Goal: Task Accomplishment & Management: Manage account settings

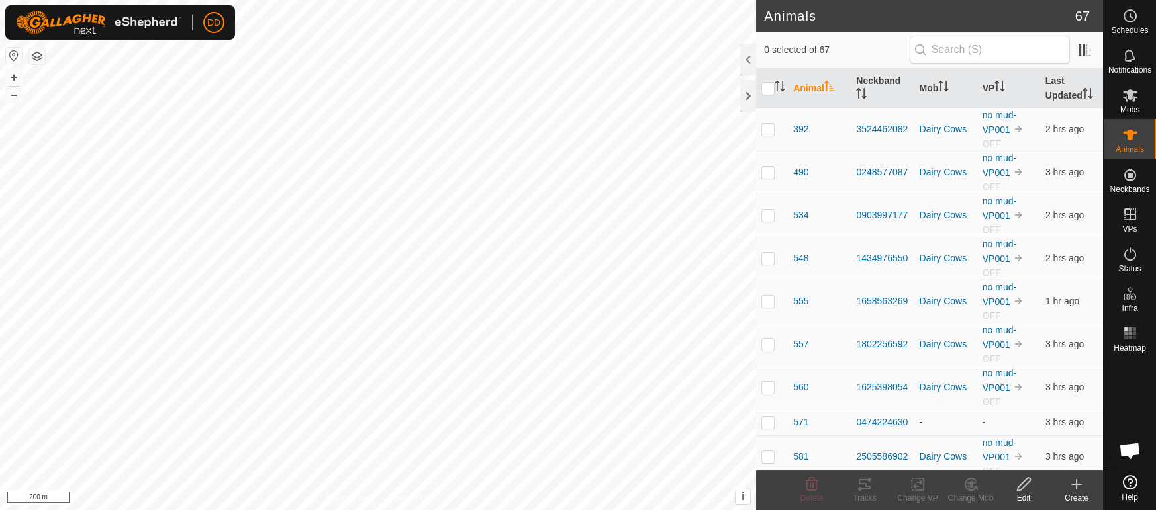
scroll to position [3216, 0]
click at [537, 510] on html "DD Schedules Notifications Mobs Animals Neckbands VPs Status Infra Heatmap Help…" at bounding box center [578, 255] width 1156 height 510
checkbox input "true"
click at [1050, 91] on th "Last Updated" at bounding box center [1071, 89] width 63 height 40
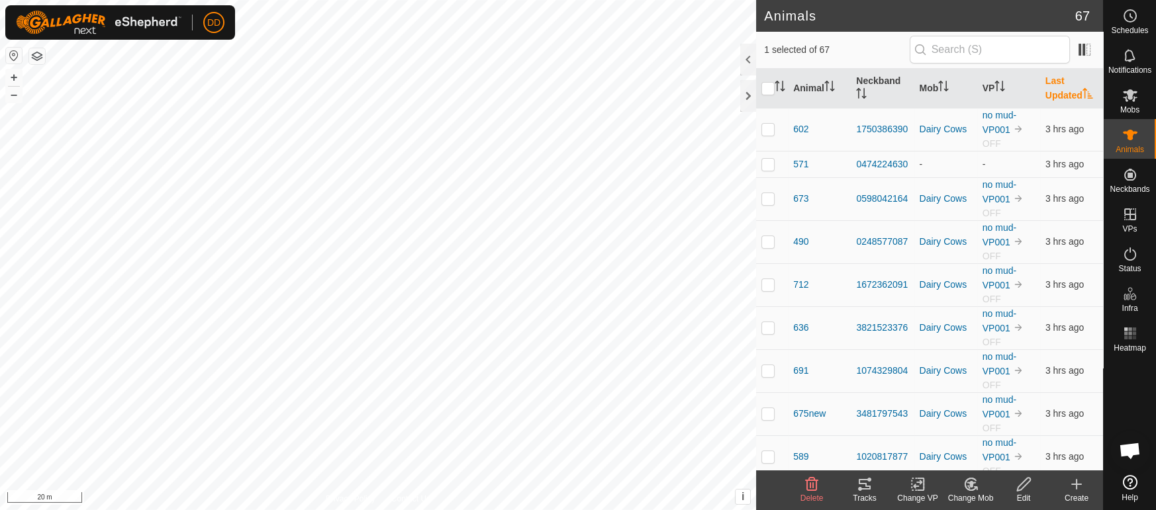
click at [1050, 91] on th "Last Updated" at bounding box center [1071, 89] width 63 height 40
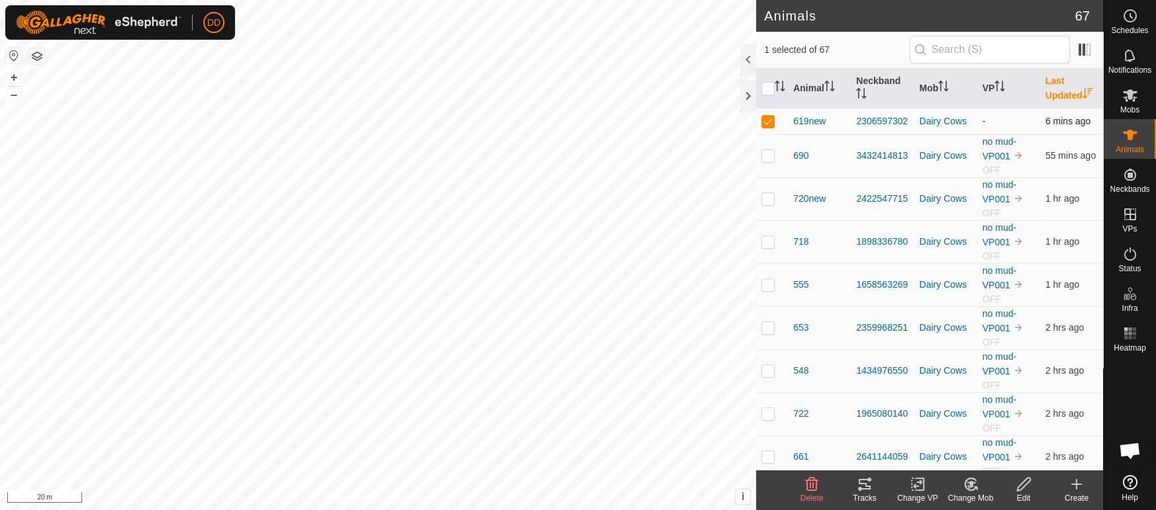
click at [765, 120] on p-checkbox at bounding box center [767, 121] width 13 height 11
checkbox input "false"
click at [1070, 87] on th "Last Updated" at bounding box center [1071, 89] width 63 height 40
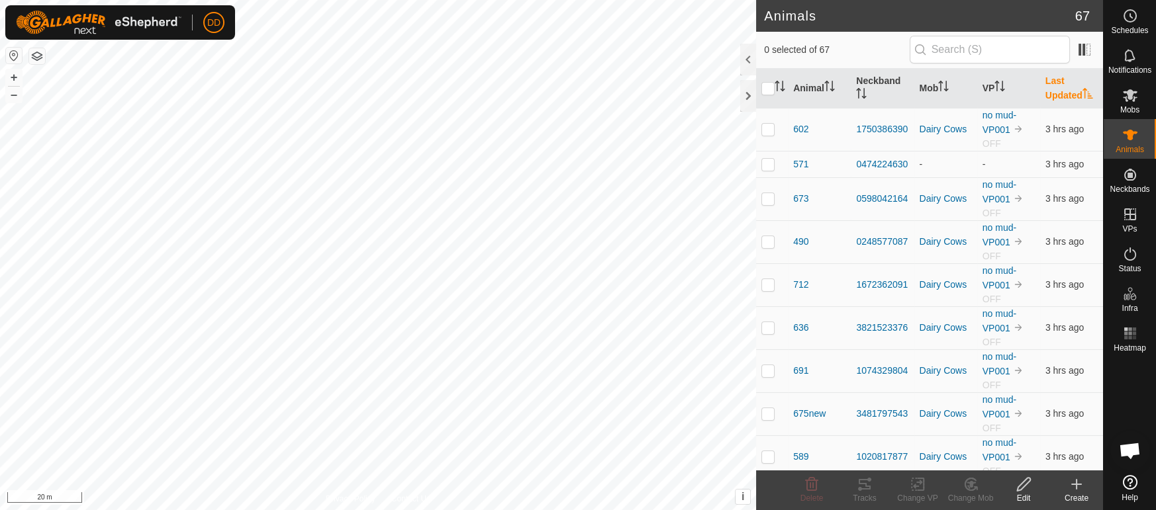
click at [1070, 87] on th "Last Updated" at bounding box center [1071, 89] width 63 height 40
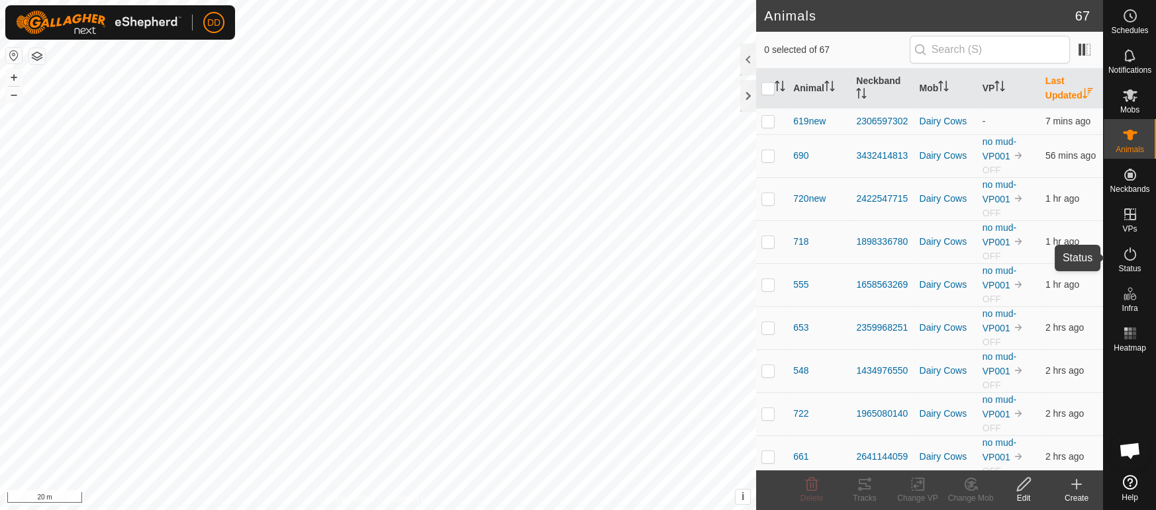
click at [1129, 248] on icon at bounding box center [1130, 254] width 12 height 13
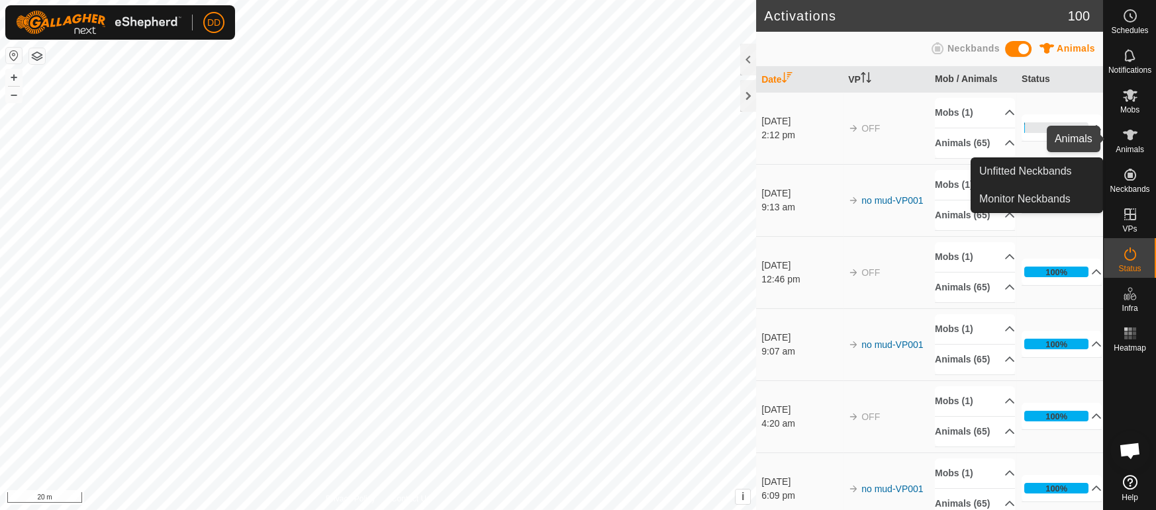
click at [1131, 135] on icon at bounding box center [1130, 135] width 15 height 11
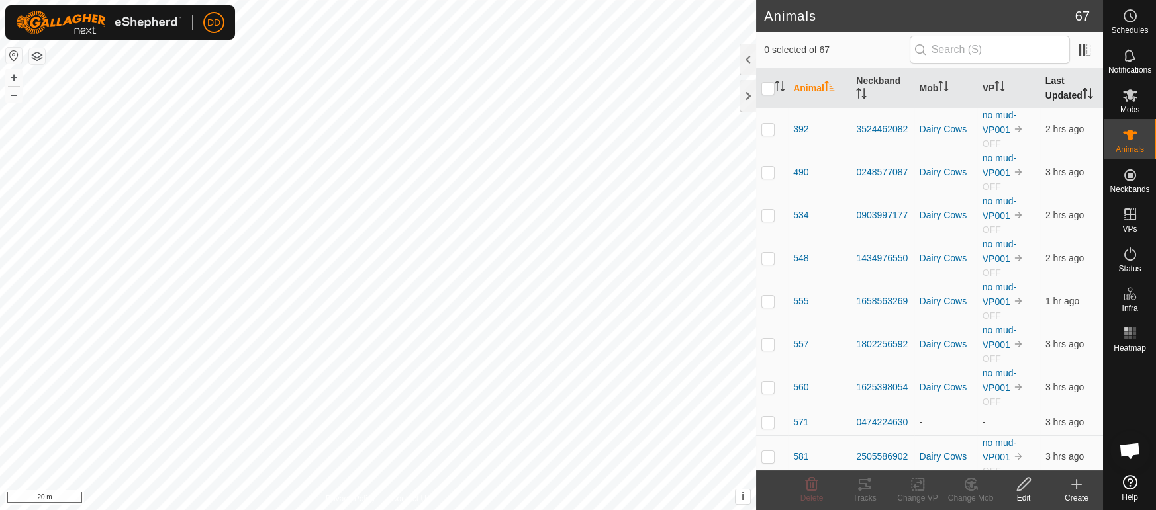
click at [1056, 90] on th "Last Updated" at bounding box center [1071, 89] width 63 height 40
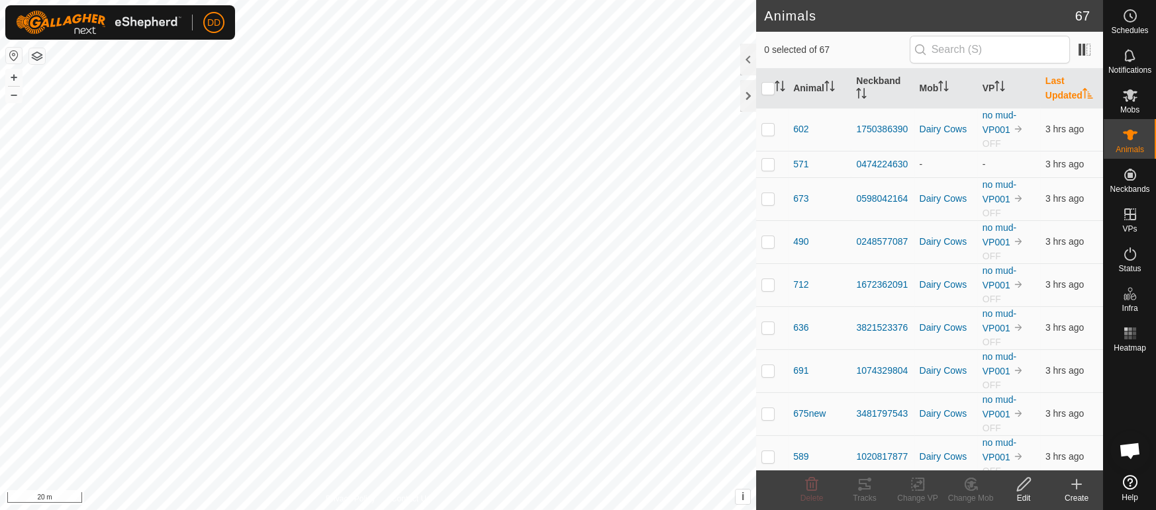
click at [1056, 90] on th "Last Updated" at bounding box center [1071, 89] width 63 height 40
